Goal: Task Accomplishment & Management: Manage account settings

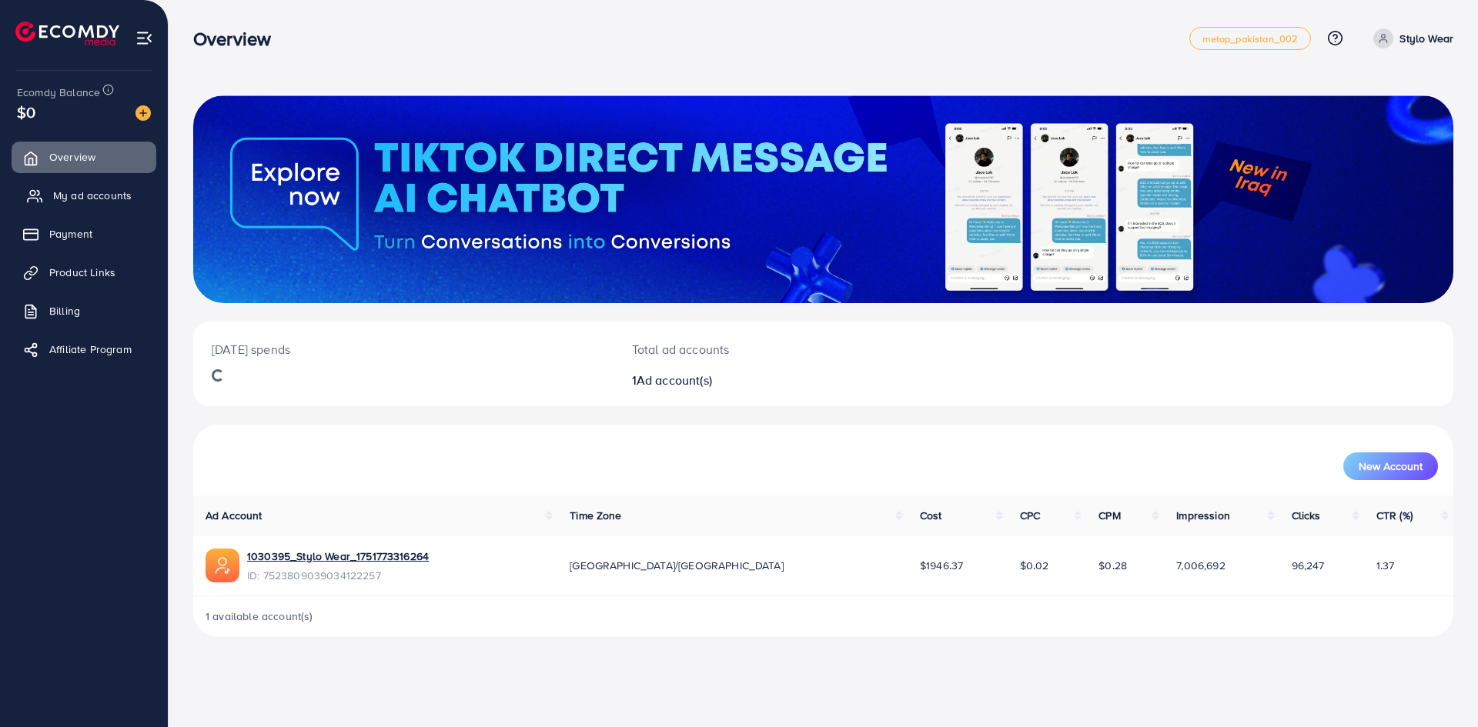
click at [98, 195] on span "My ad accounts" at bounding box center [92, 195] width 79 height 15
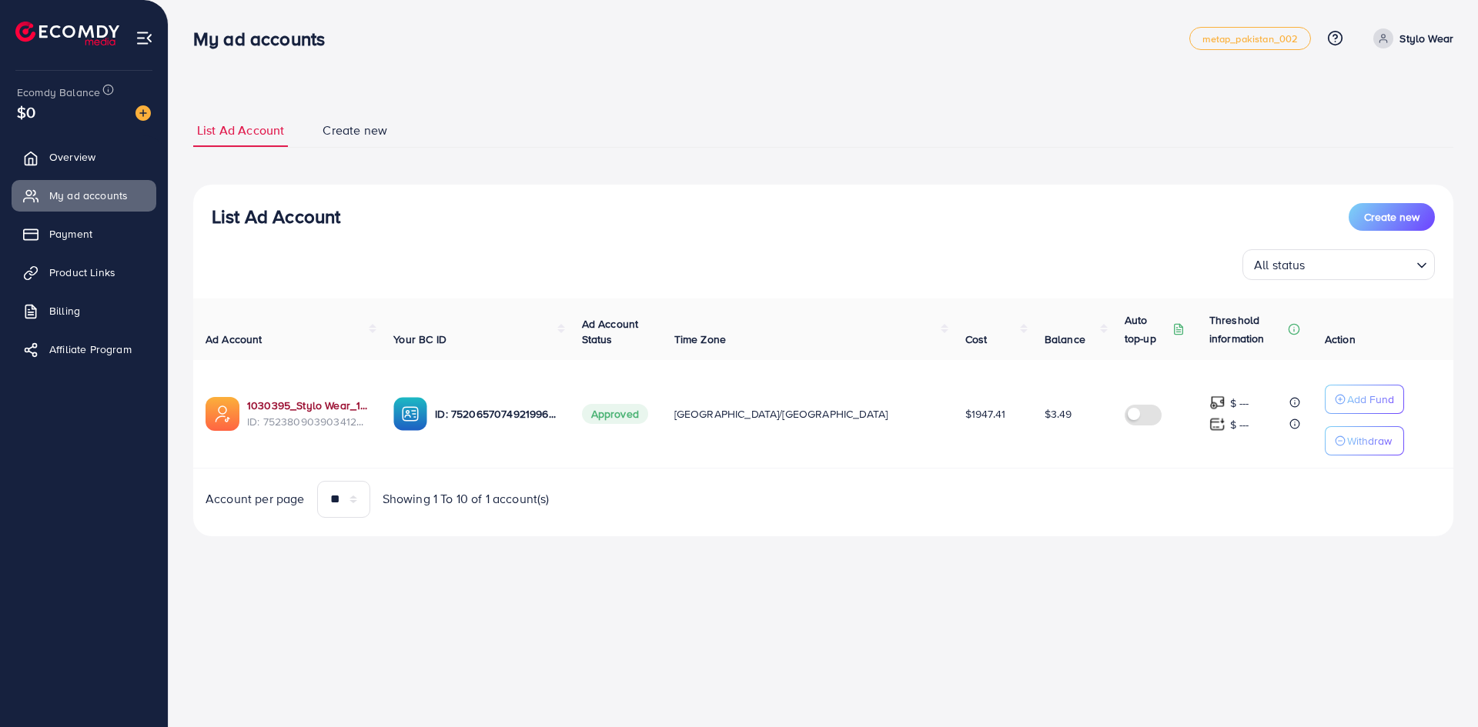
click at [331, 403] on link "1030395_Stylo Wear_1751773316264" at bounding box center [308, 405] width 122 height 15
drag, startPoint x: 98, startPoint y: 262, endPoint x: 145, endPoint y: 267, distance: 47.2
click at [98, 262] on link "Product Links" at bounding box center [84, 272] width 145 height 31
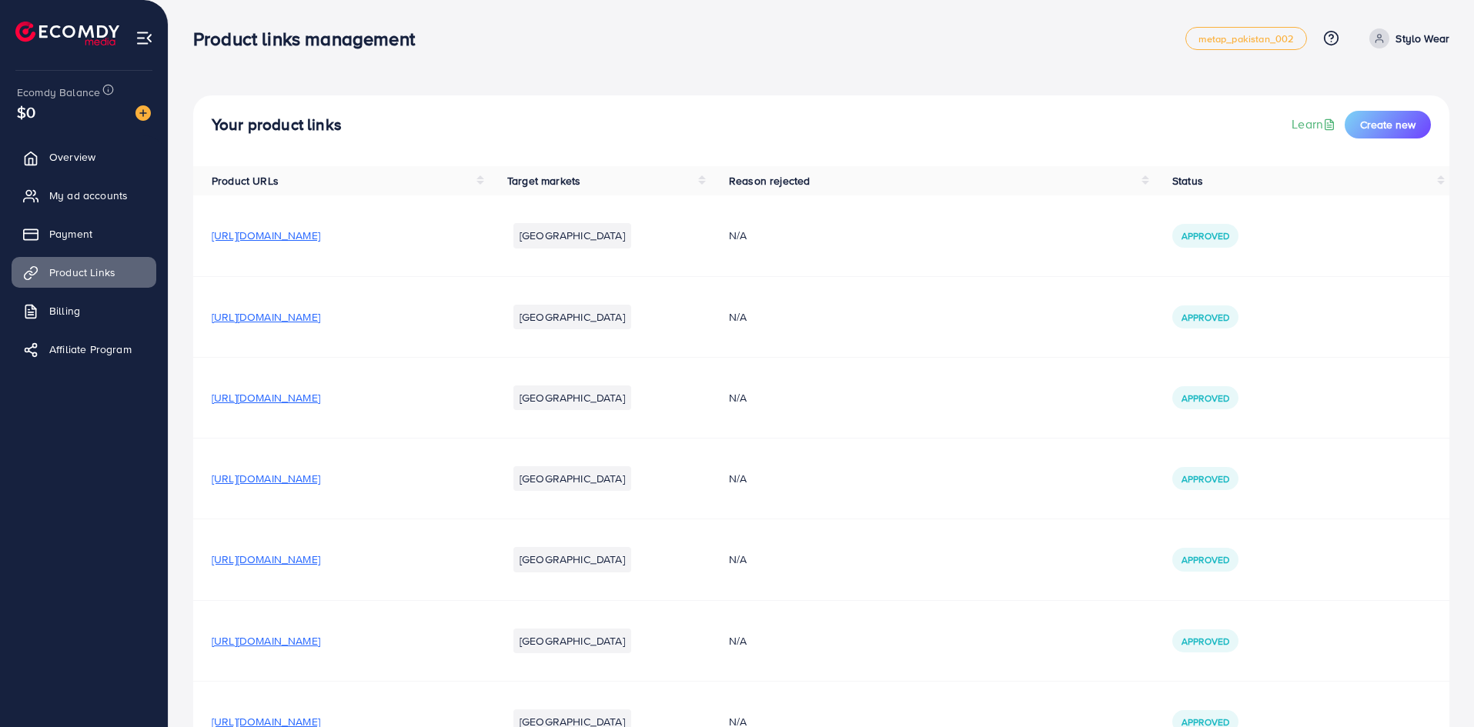
click at [320, 311] on span "https://stylowear.store/products/8pc-heart-printed-nightwear-for-women" at bounding box center [266, 316] width 109 height 15
